Goal: Information Seeking & Learning: Check status

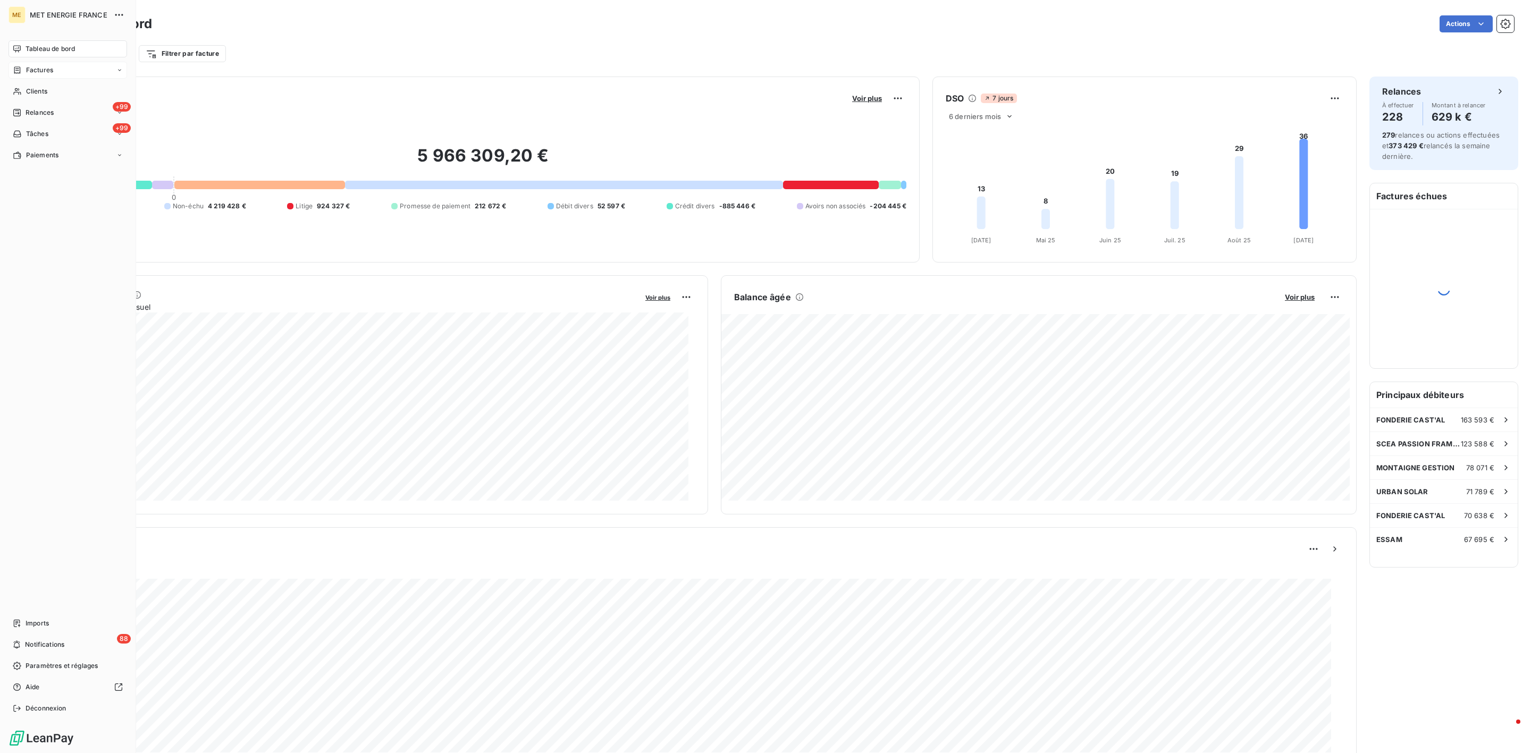
click at [54, 77] on div "Factures" at bounding box center [68, 70] width 119 height 17
click at [59, 89] on div "Factures" at bounding box center [74, 91] width 106 height 17
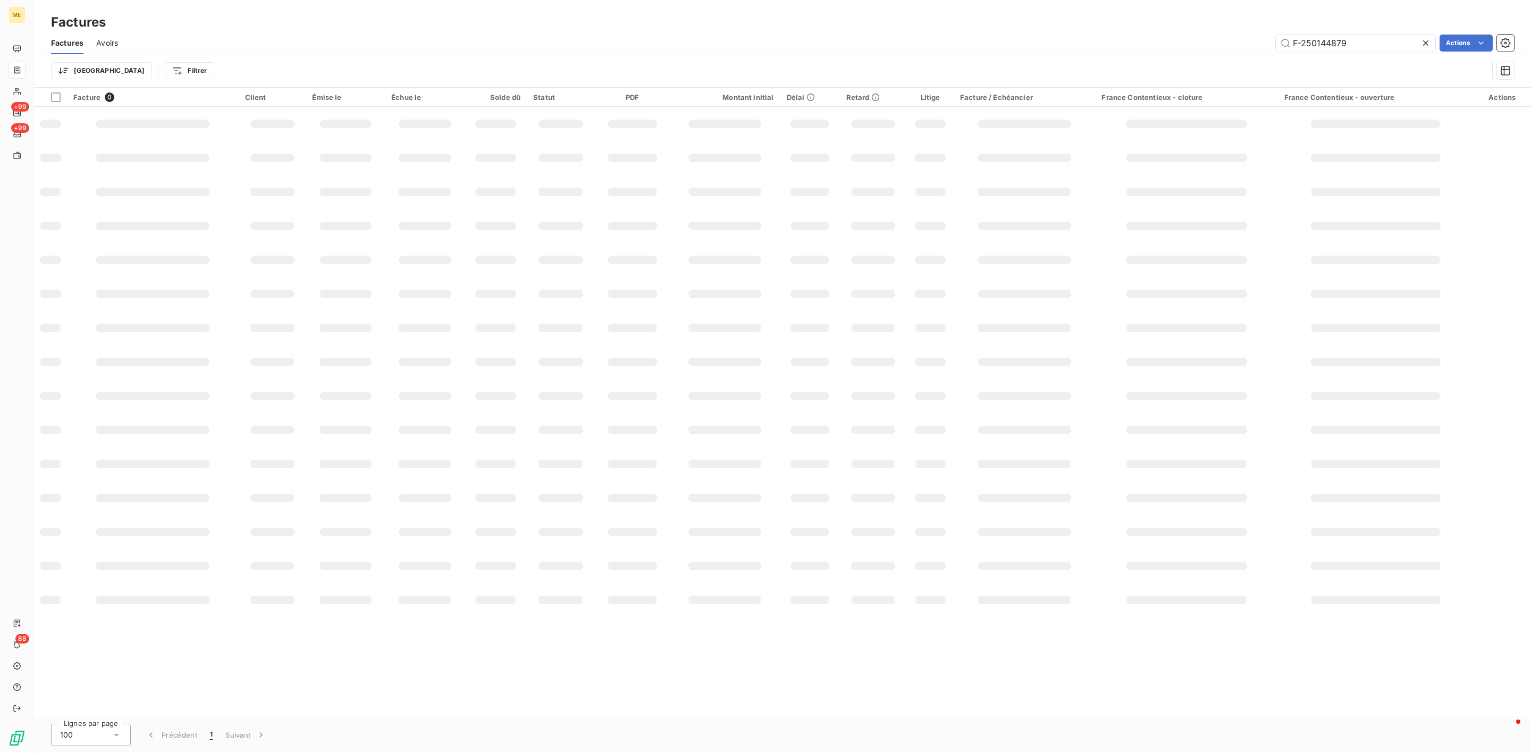
drag, startPoint x: 1358, startPoint y: 46, endPoint x: 978, endPoint y: 53, distance: 379.7
click at [1031, 53] on div "Factures Avoirs F-250144879 Actions" at bounding box center [782, 43] width 1497 height 22
click at [1297, 45] on input "F 250134082" at bounding box center [1356, 43] width 160 height 17
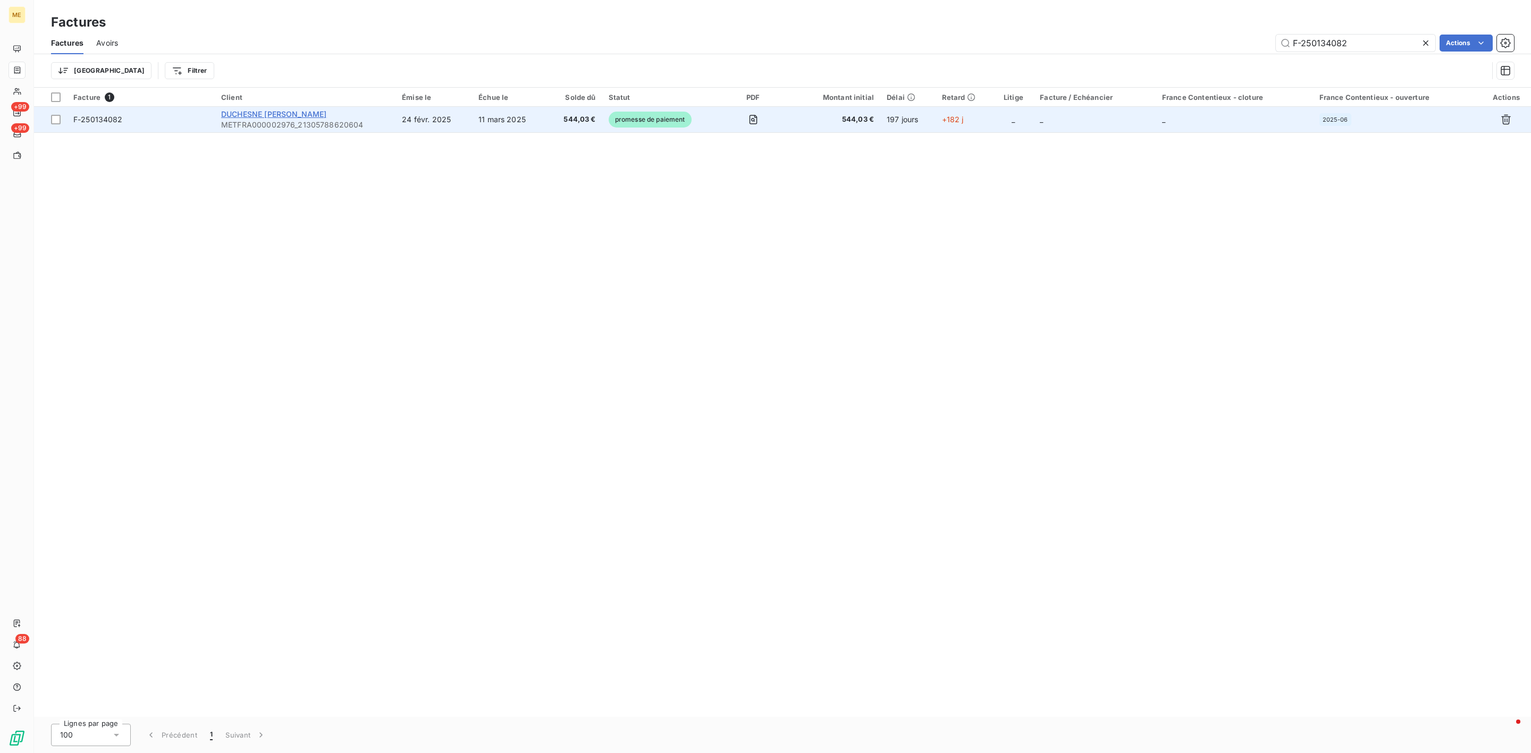
type input "F-250134082"
click at [293, 114] on span "DUCHESNE PHILIPPE RENE HENRI PAUL" at bounding box center [273, 114] width 105 height 9
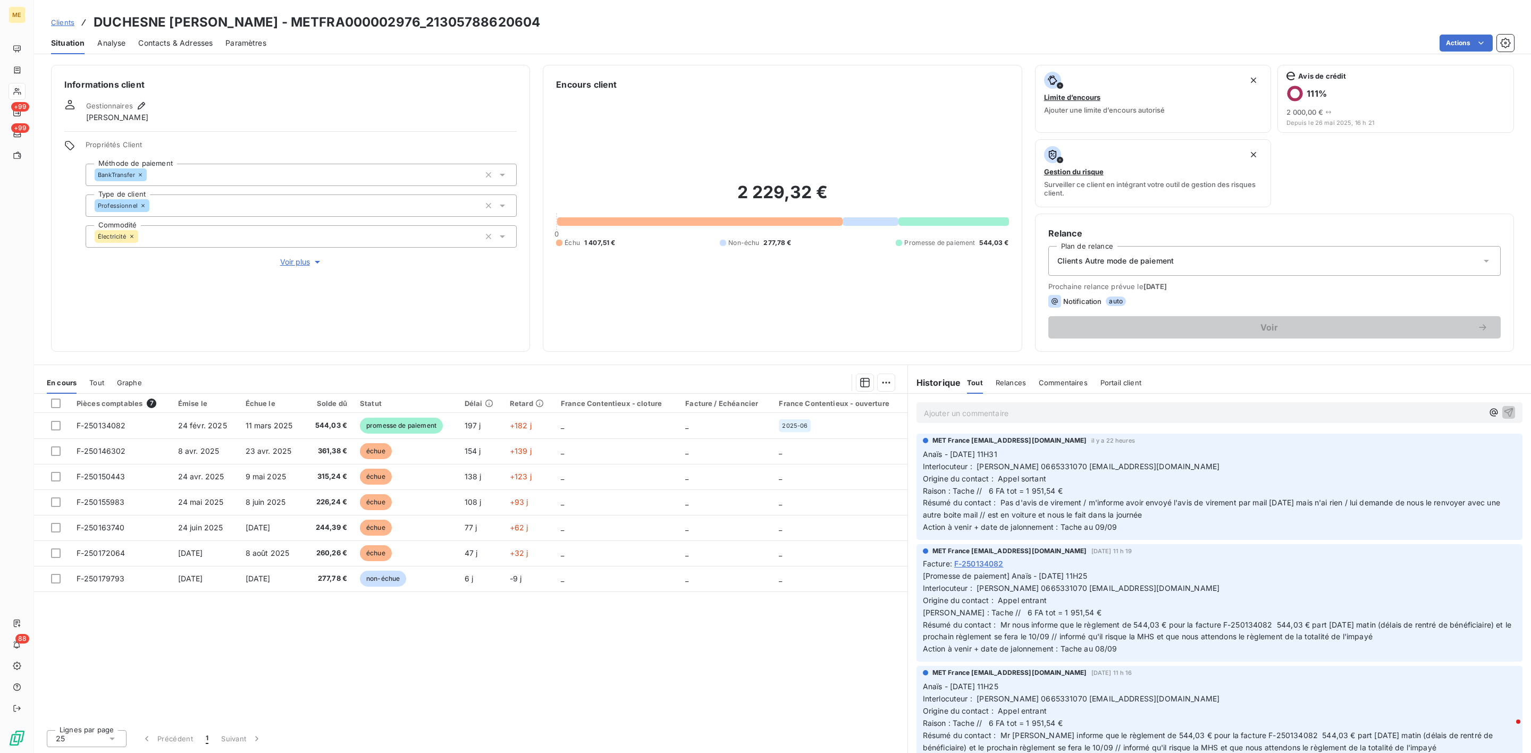
click at [284, 265] on span "Voir plus" at bounding box center [301, 262] width 43 height 11
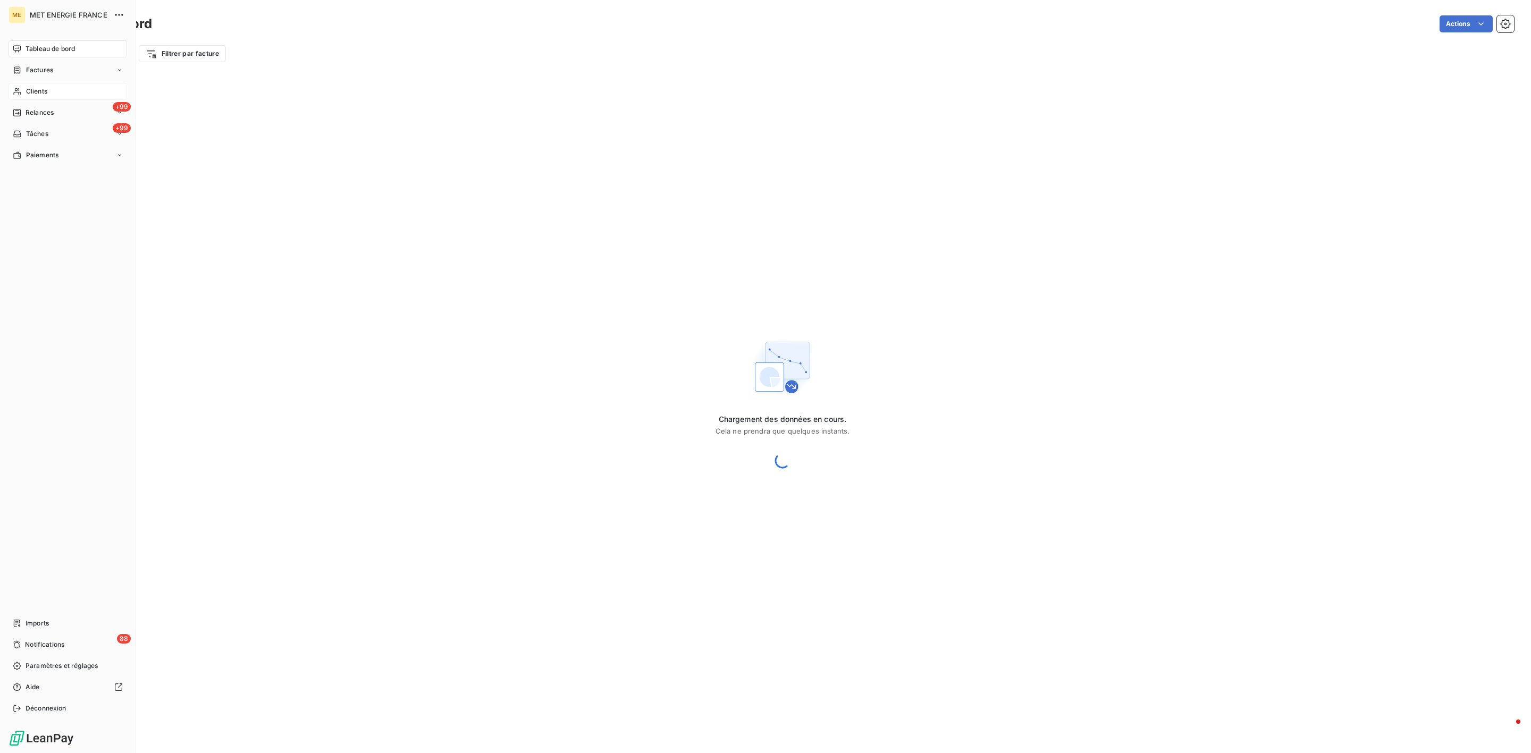
click at [23, 83] on div "Clients" at bounding box center [68, 91] width 119 height 17
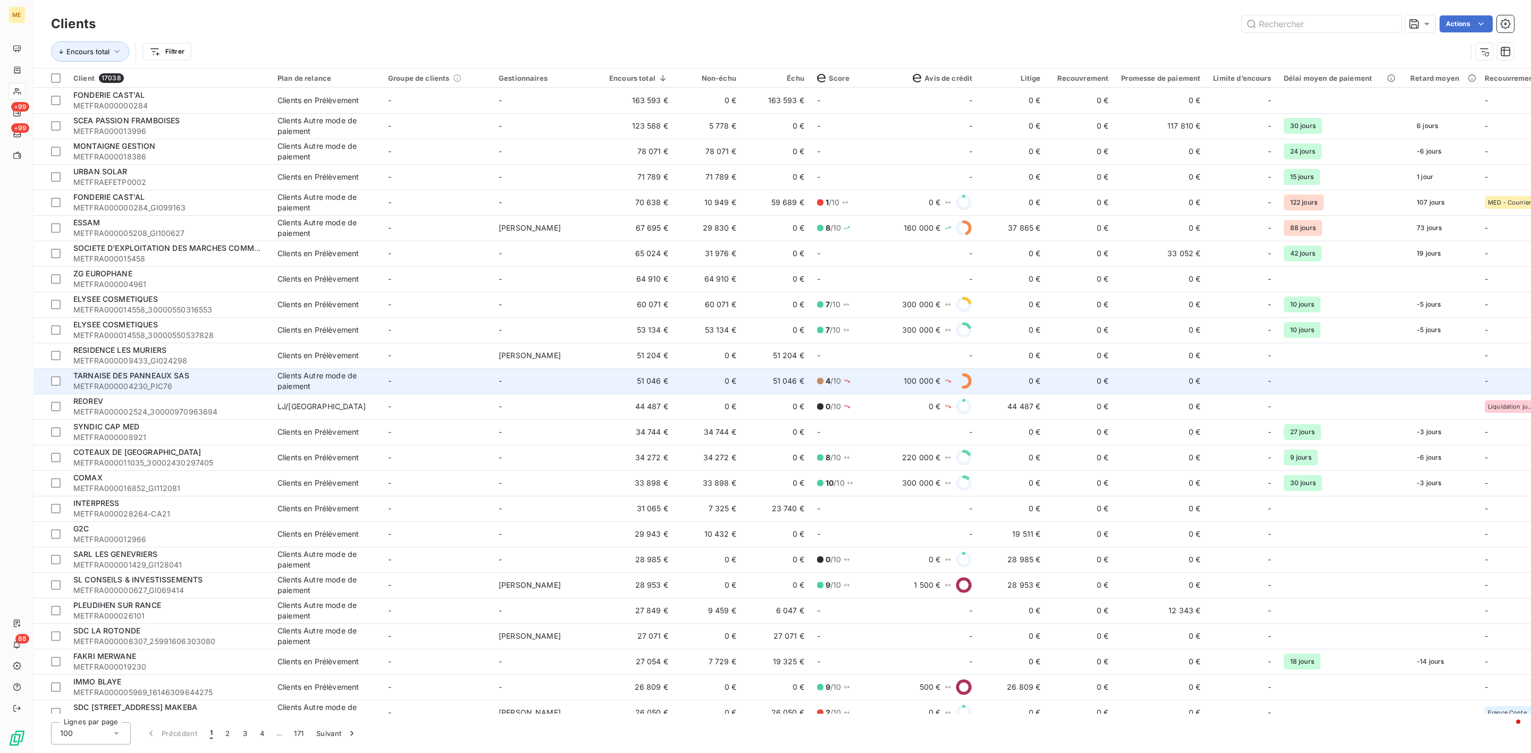
click at [308, 375] on div "Clients Autre mode de paiement" at bounding box center [327, 381] width 98 height 21
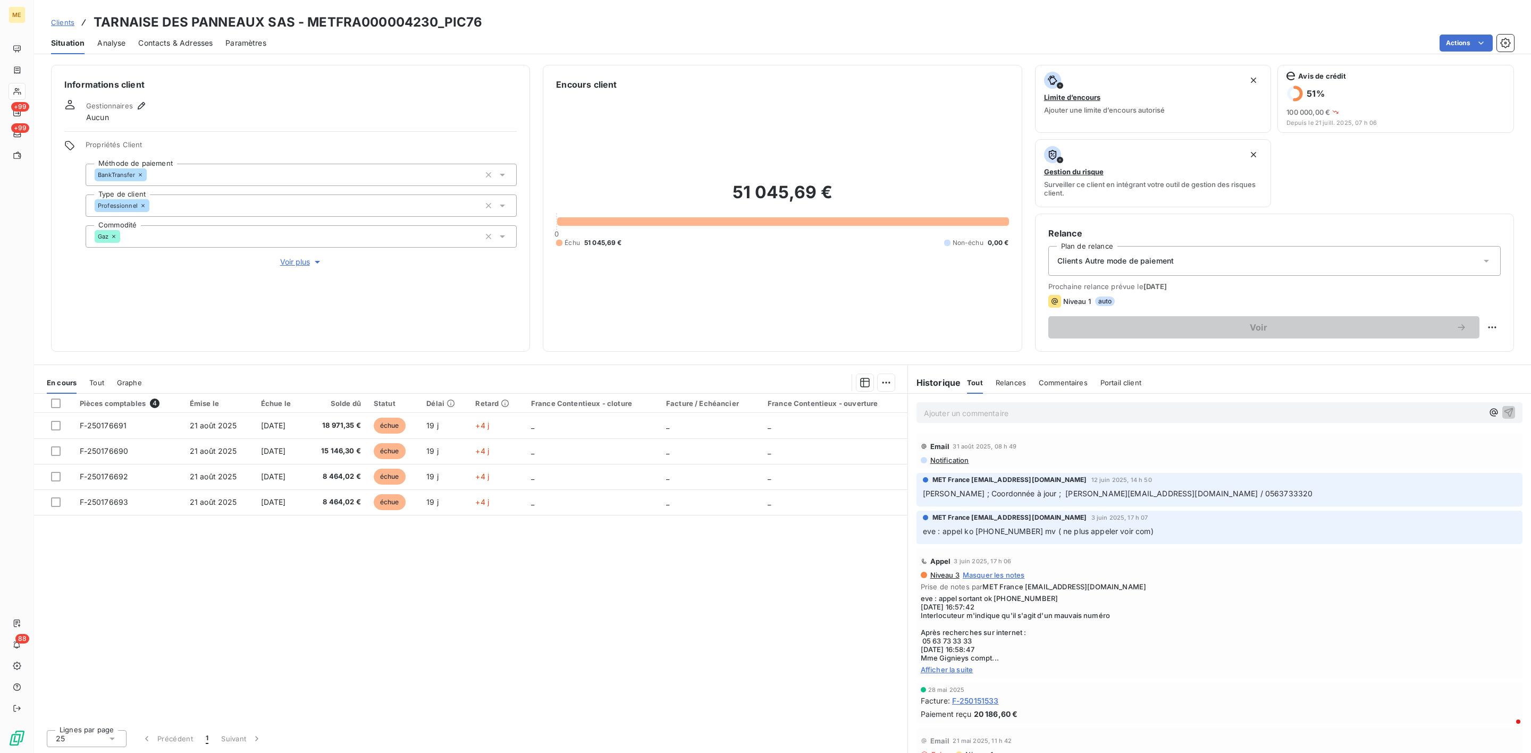
click at [994, 420] on p "Ajouter un commentaire ﻿" at bounding box center [1203, 413] width 559 height 13
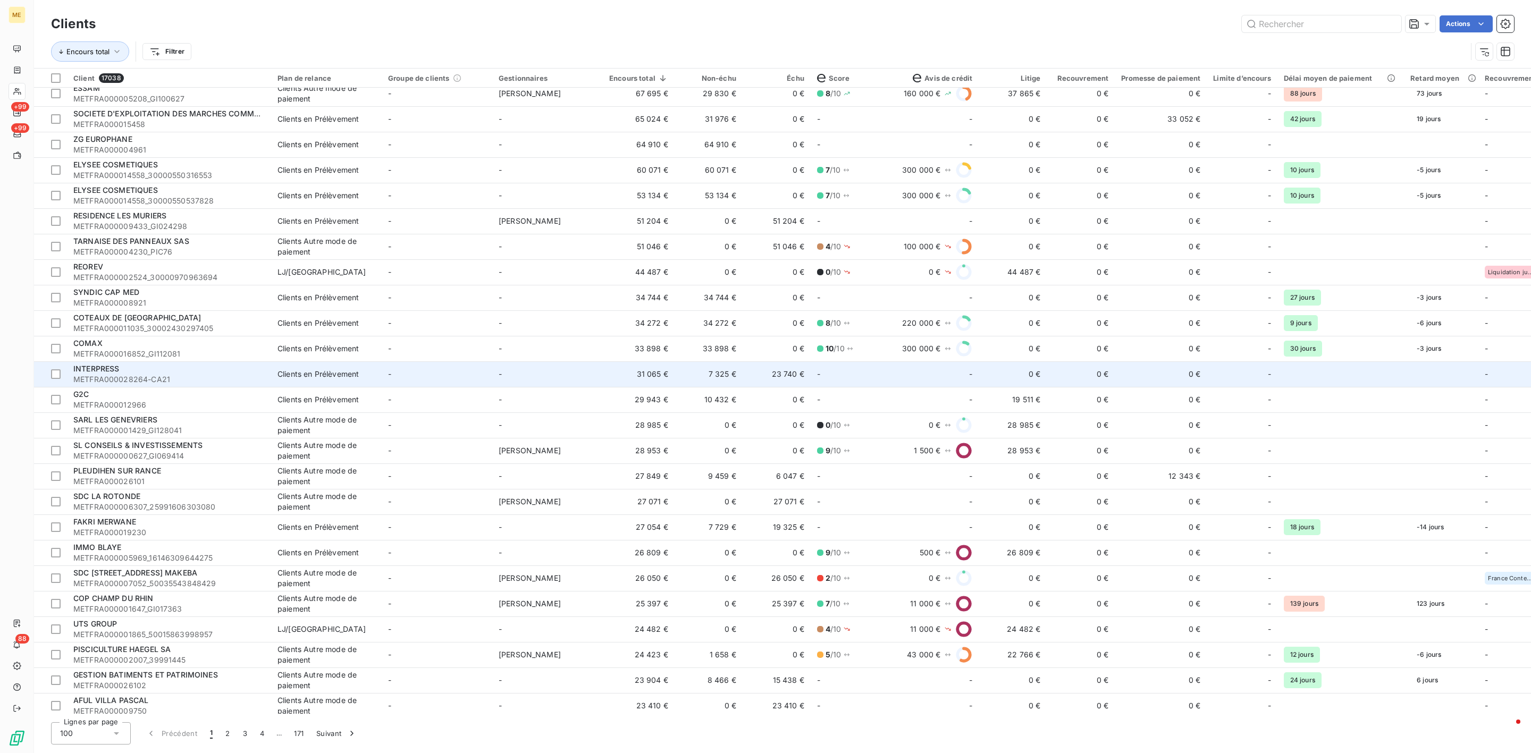
scroll to position [160, 0]
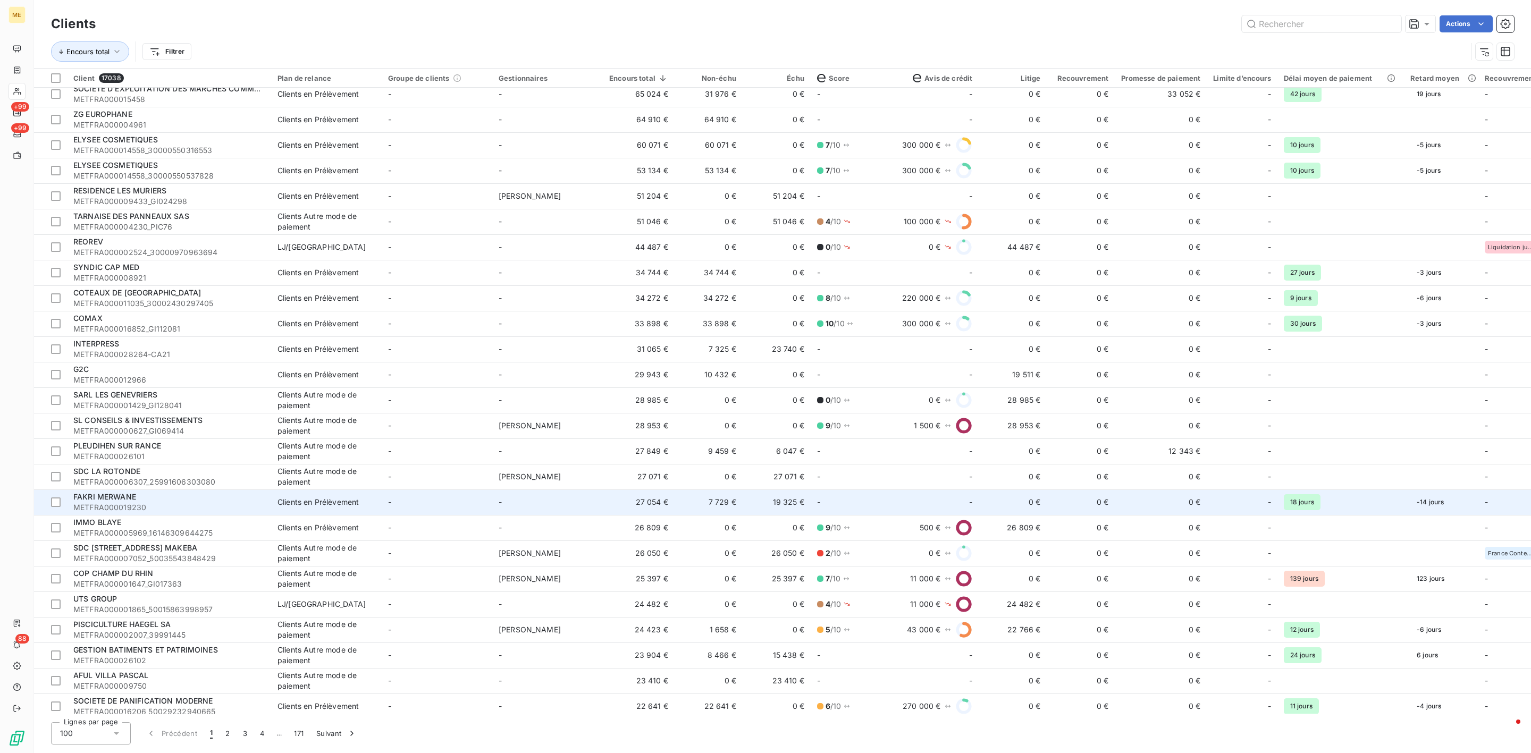
click at [676, 511] on td "7 729 €" at bounding box center [709, 503] width 68 height 26
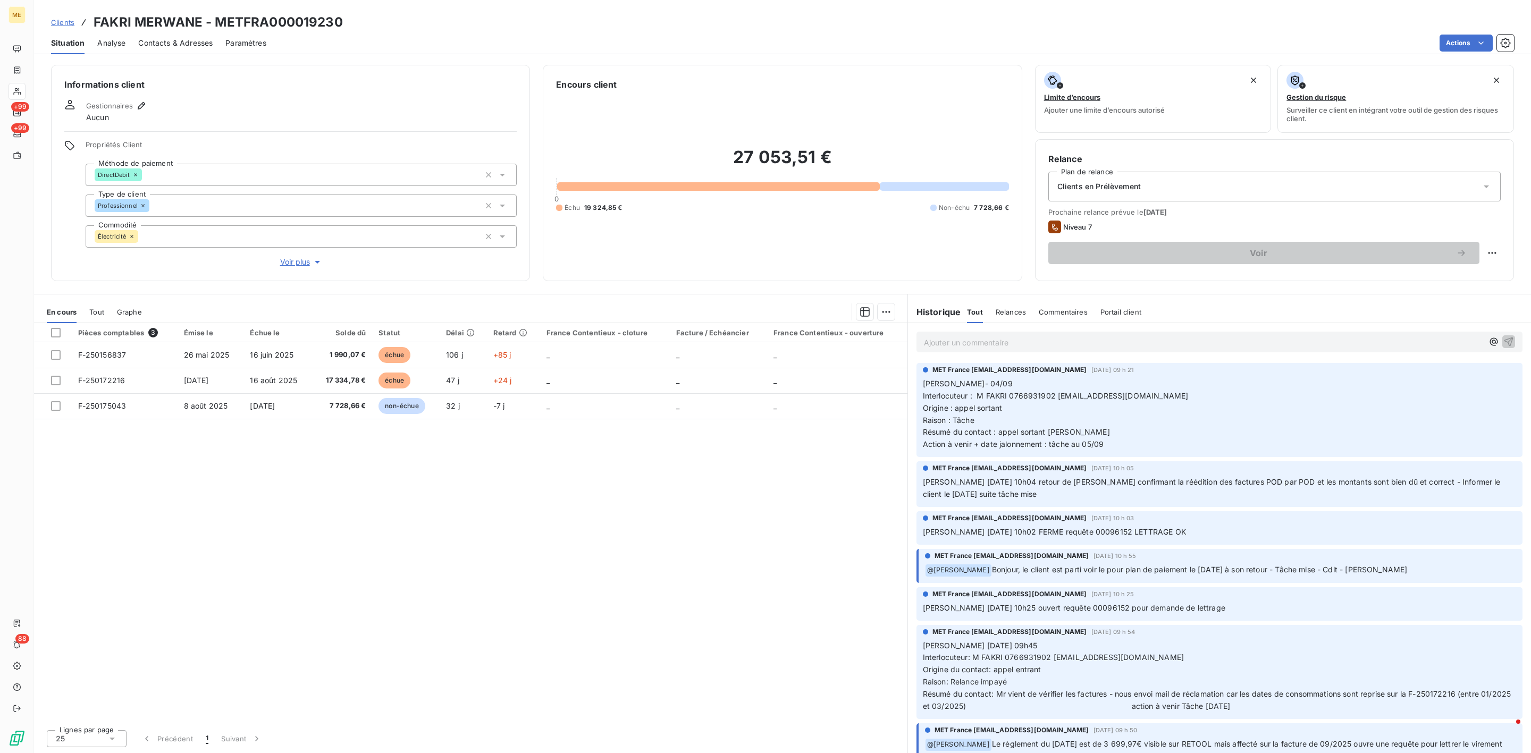
click at [276, 251] on div "Propriétés Client Méthode de paiement DirectDebit Type de client Professionnel …" at bounding box center [301, 204] width 431 height 128
click at [283, 263] on span "Voir plus" at bounding box center [301, 262] width 43 height 11
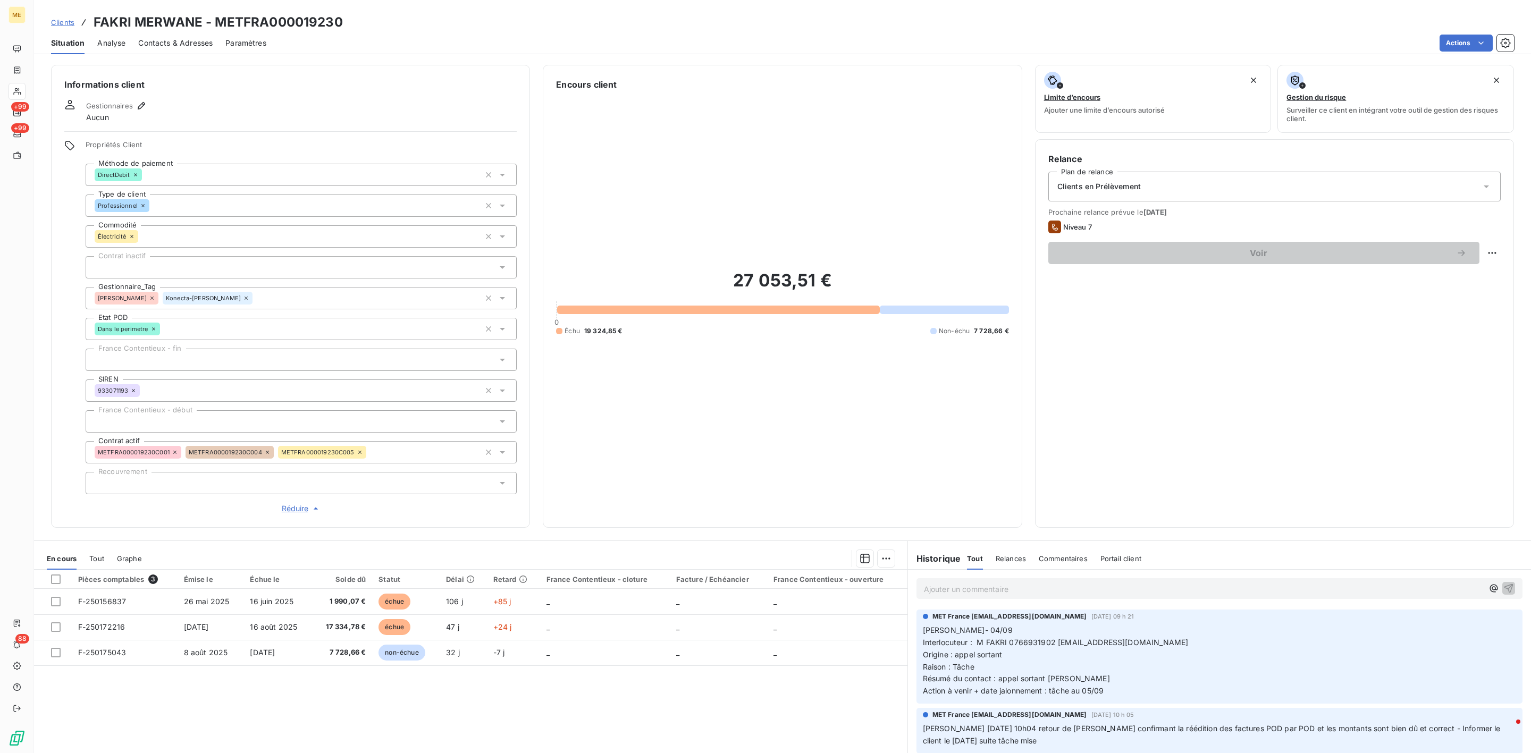
click at [982, 597] on div "Ajouter un commentaire ﻿" at bounding box center [1220, 588] width 606 height 21
click at [958, 590] on p "Ajouter un commentaire ﻿" at bounding box center [1203, 589] width 559 height 13
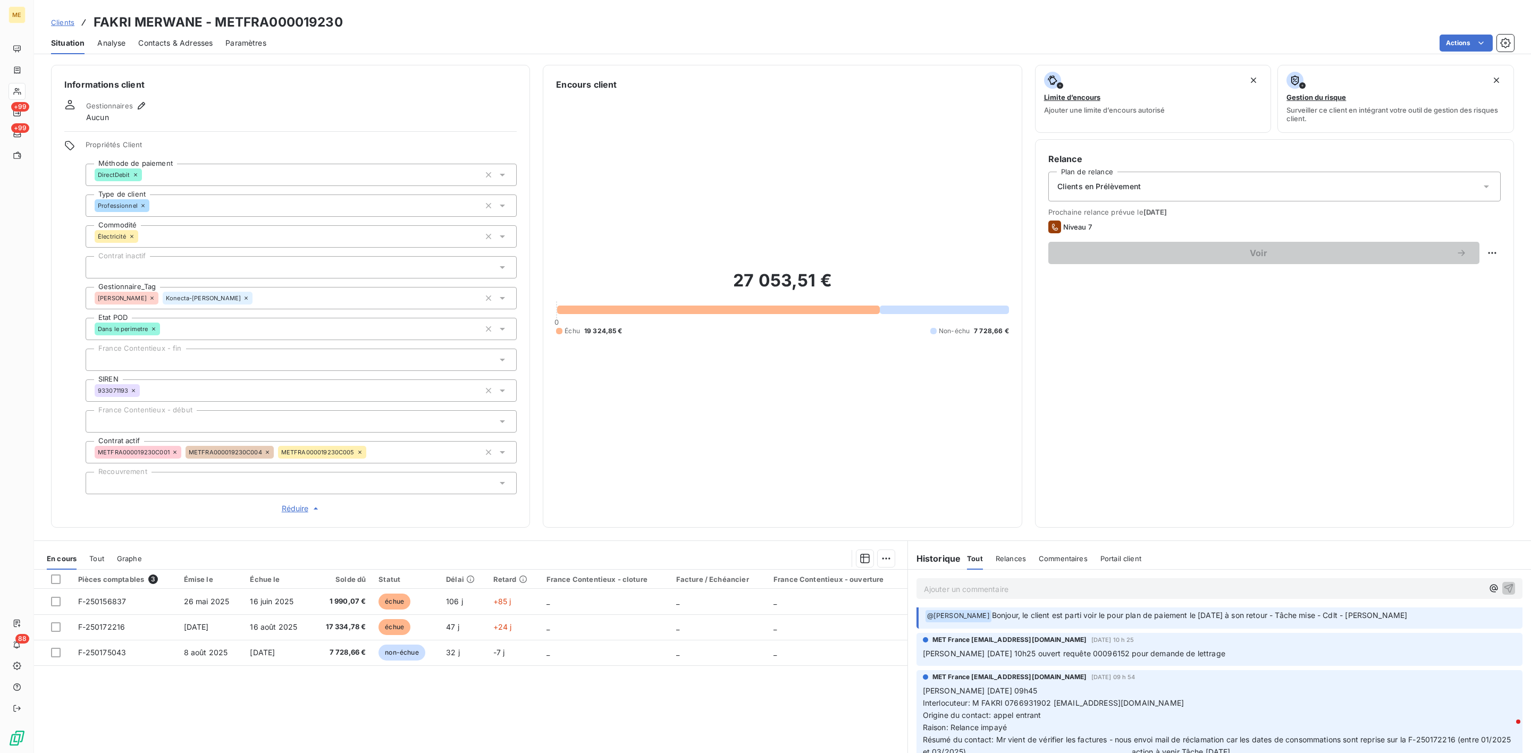
scroll to position [278, 0]
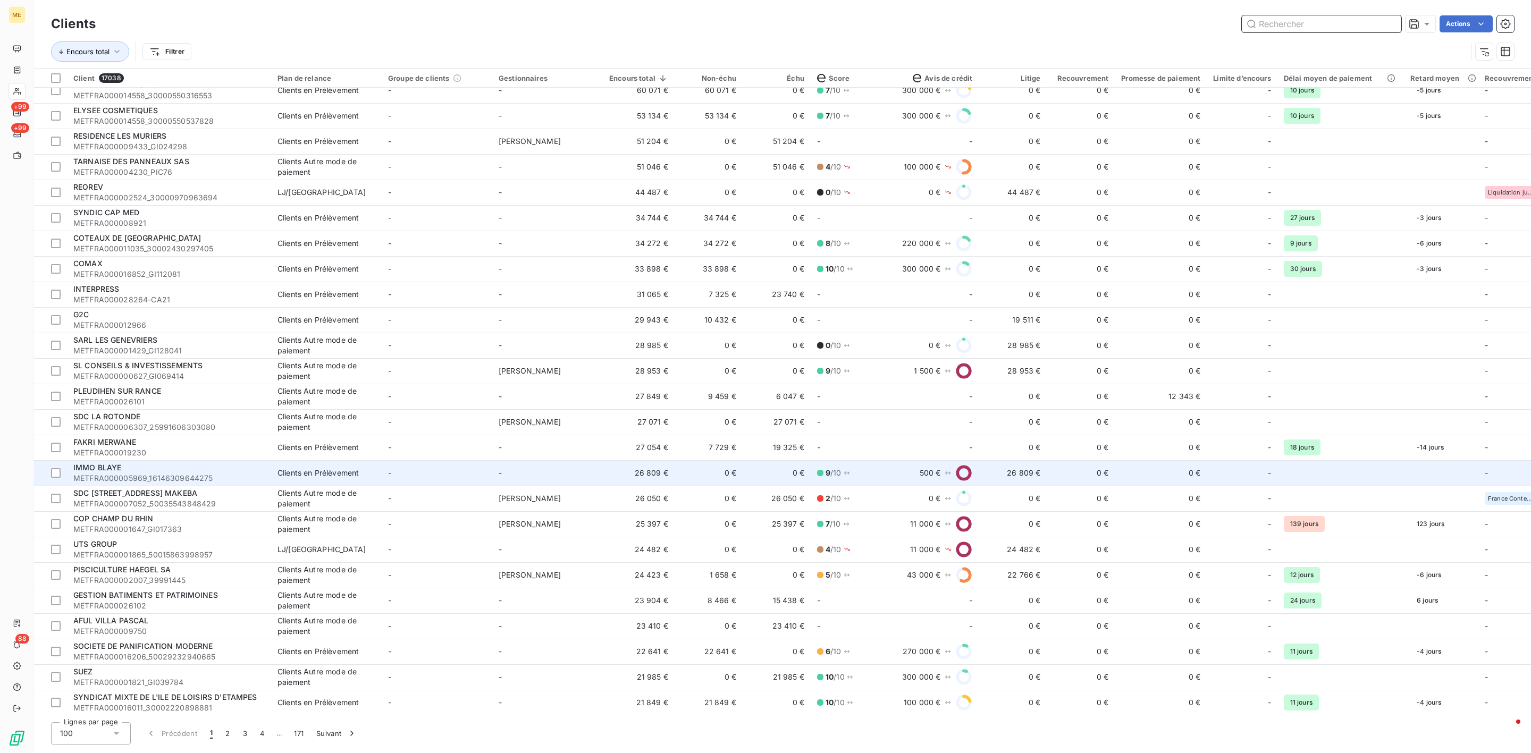
scroll to position [399, 0]
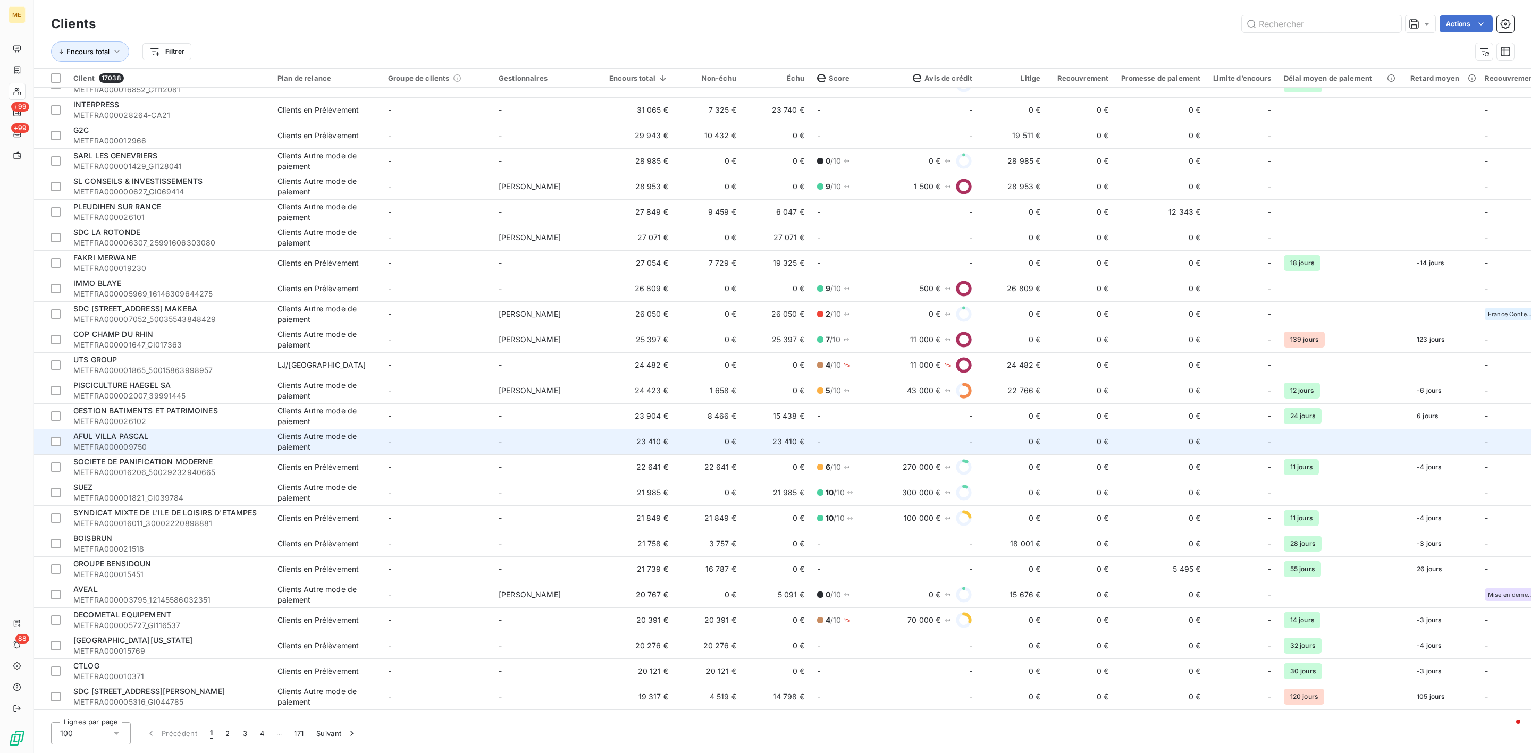
click at [193, 440] on div "AFUL VILLA PASCAL" at bounding box center [168, 436] width 191 height 11
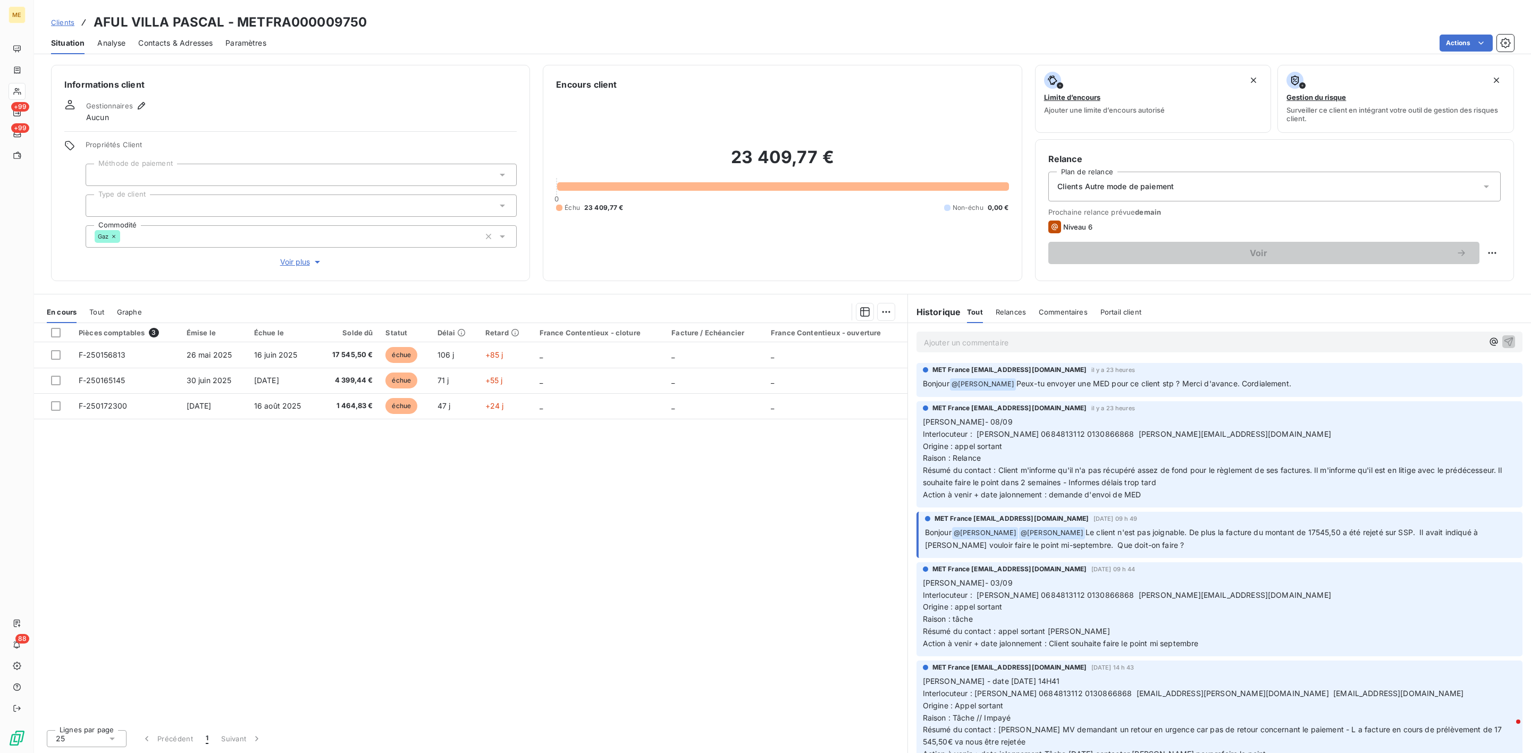
click at [300, 268] on button "Voir plus" at bounding box center [301, 262] width 431 height 12
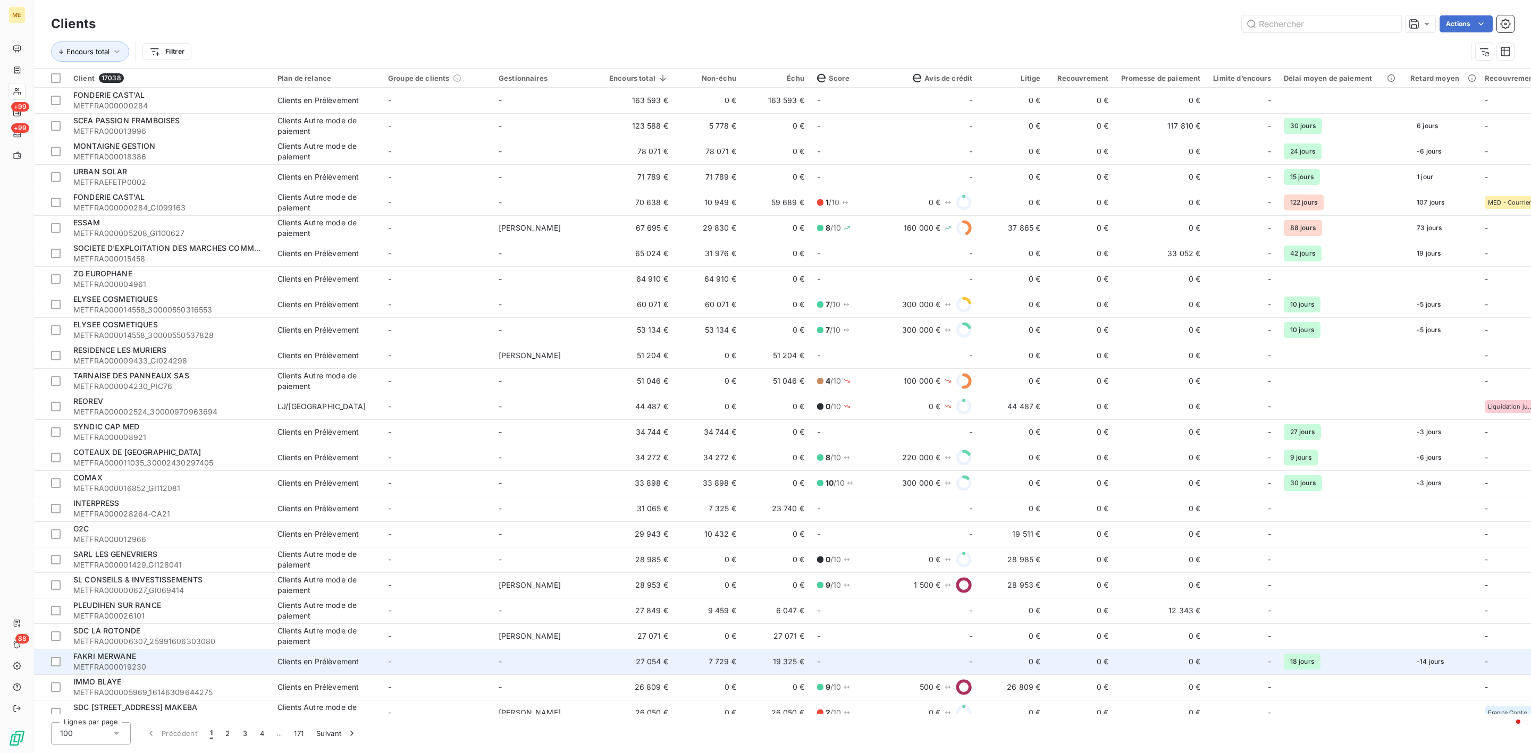
click at [334, 658] on div "Clients en Prélèvement" at bounding box center [318, 662] width 81 height 11
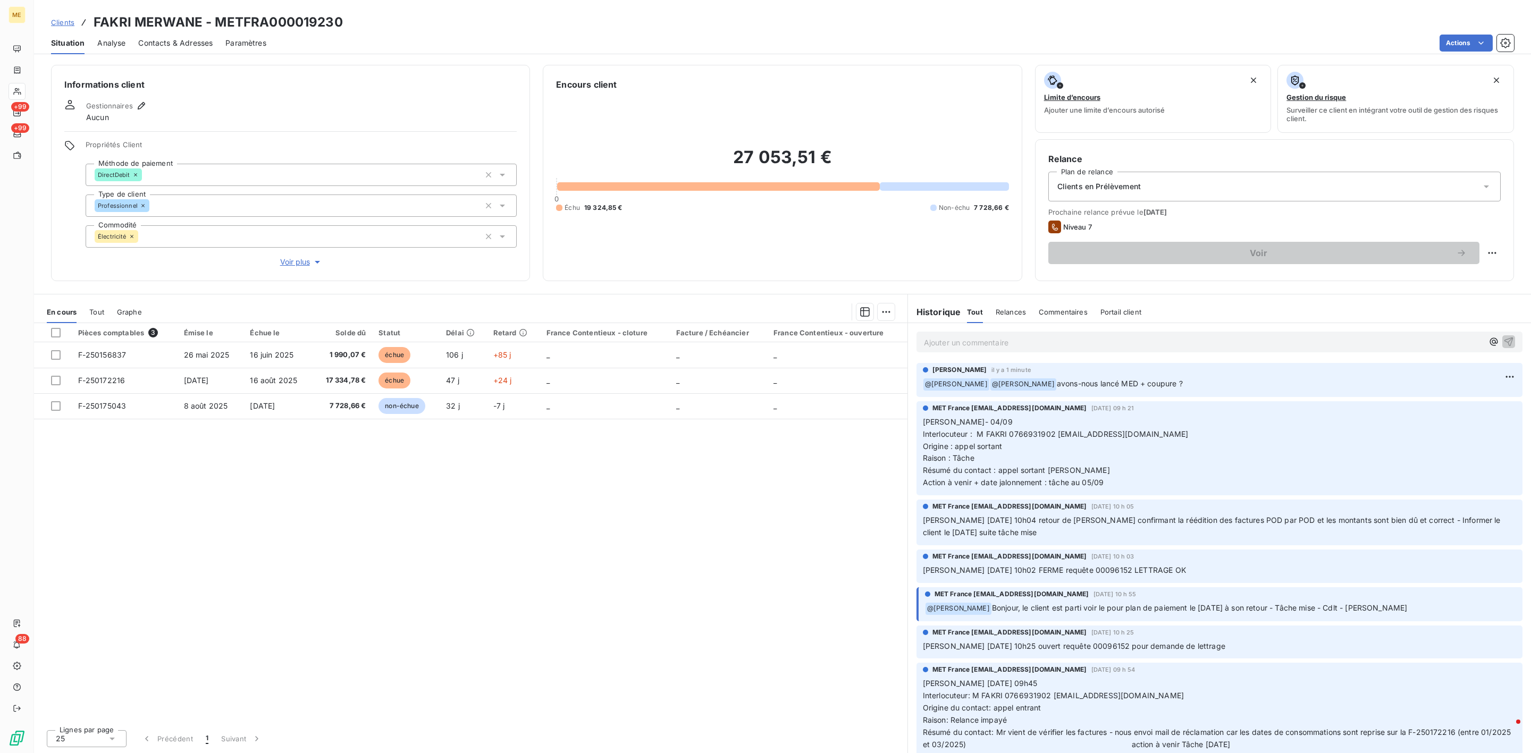
click at [294, 271] on div "Informations client Gestionnaires Aucun Propriétés Client Méthode de paiement D…" at bounding box center [290, 173] width 479 height 216
click at [294, 266] on span "Voir plus" at bounding box center [301, 262] width 43 height 11
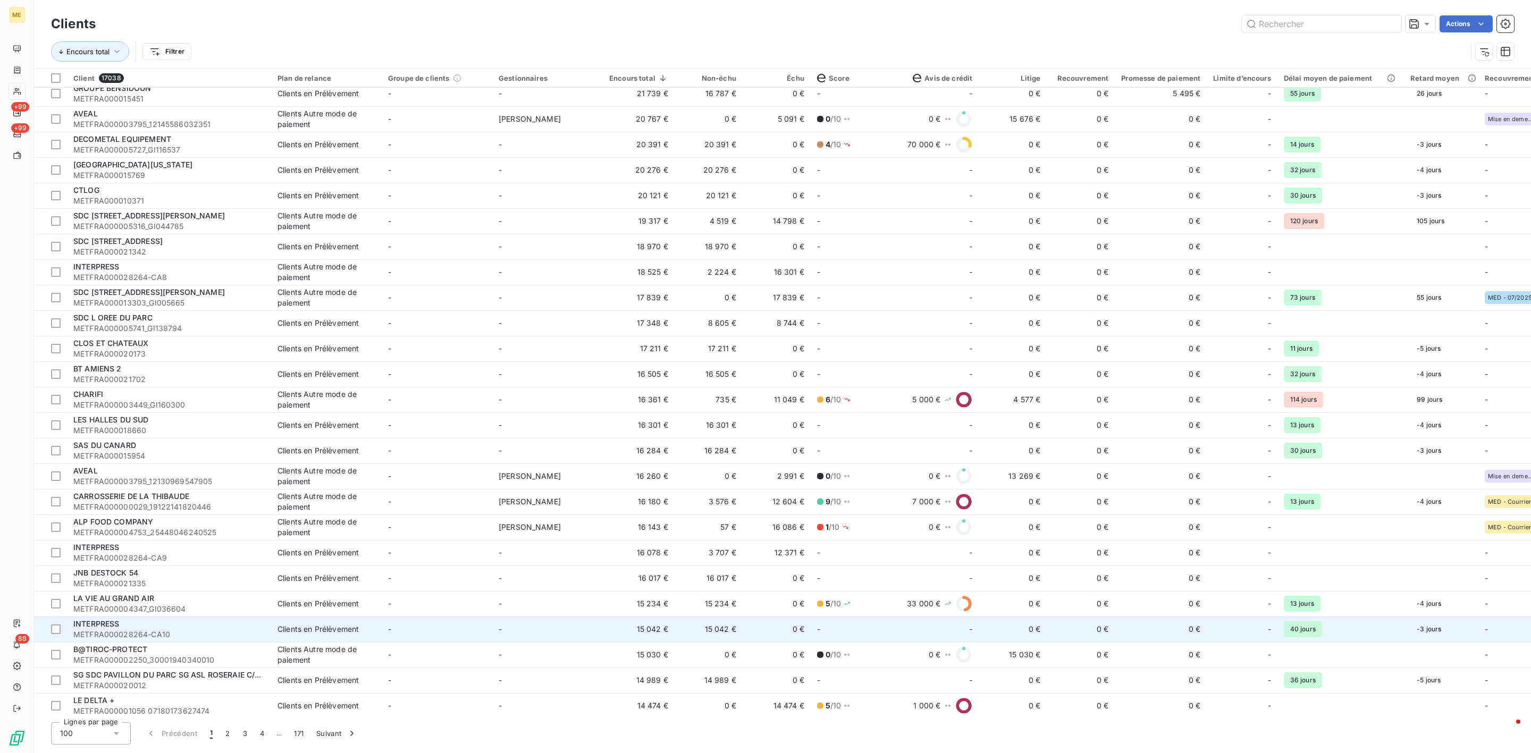
scroll to position [877, 0]
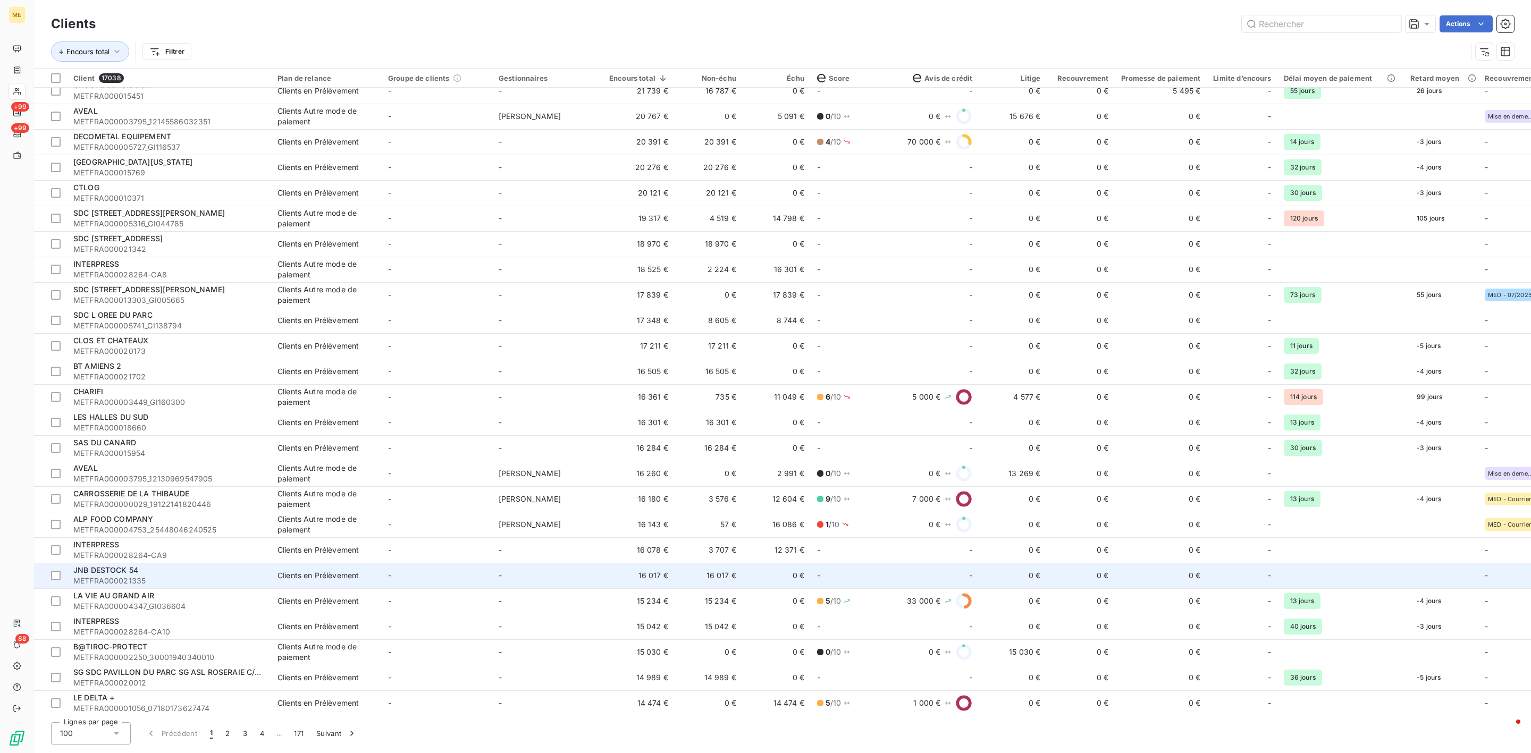
click at [293, 577] on div "Clients en Prélèvement" at bounding box center [318, 576] width 81 height 11
